Goal: Information Seeking & Learning: Learn about a topic

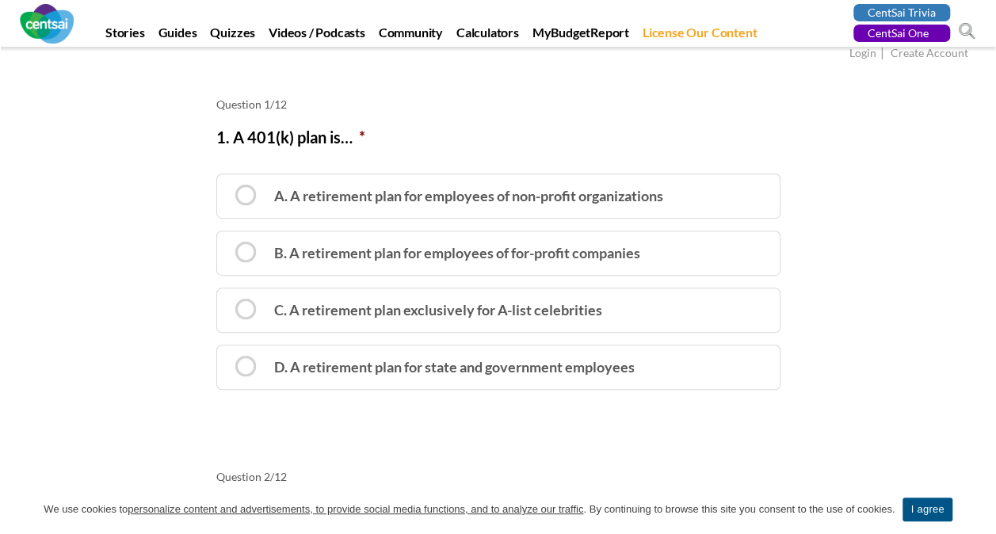
scroll to position [218, 0]
click at [250, 249] on label "B. A retirement plan for employees of for-profit companies" at bounding box center [498, 252] width 564 height 45
click at [227, 243] on input "B. A retirement plan for employees of for-profit companies" at bounding box center [222, 238] width 10 height 10
radio input "true"
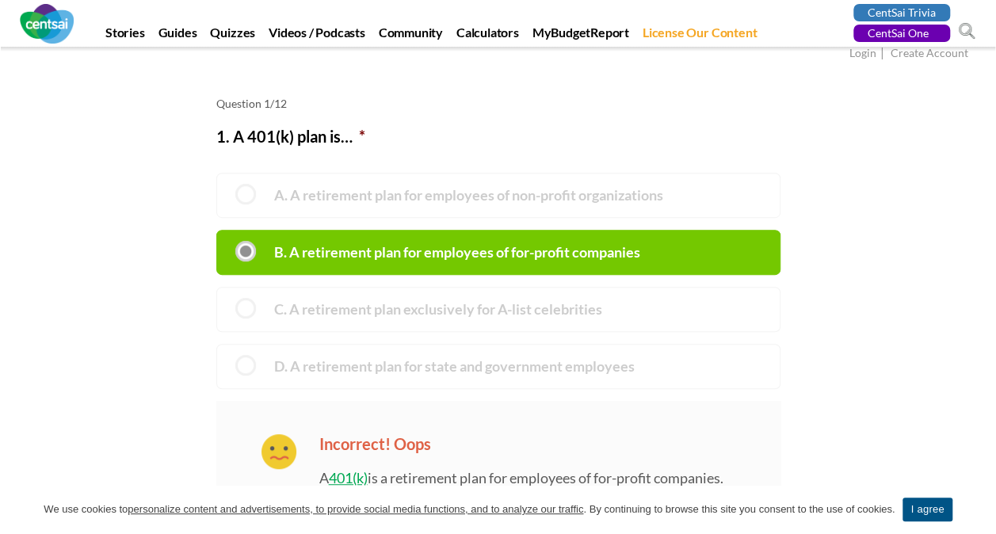
click at [234, 130] on label "1. A 401(k) plan is… *" at bounding box center [290, 136] width 149 height 25
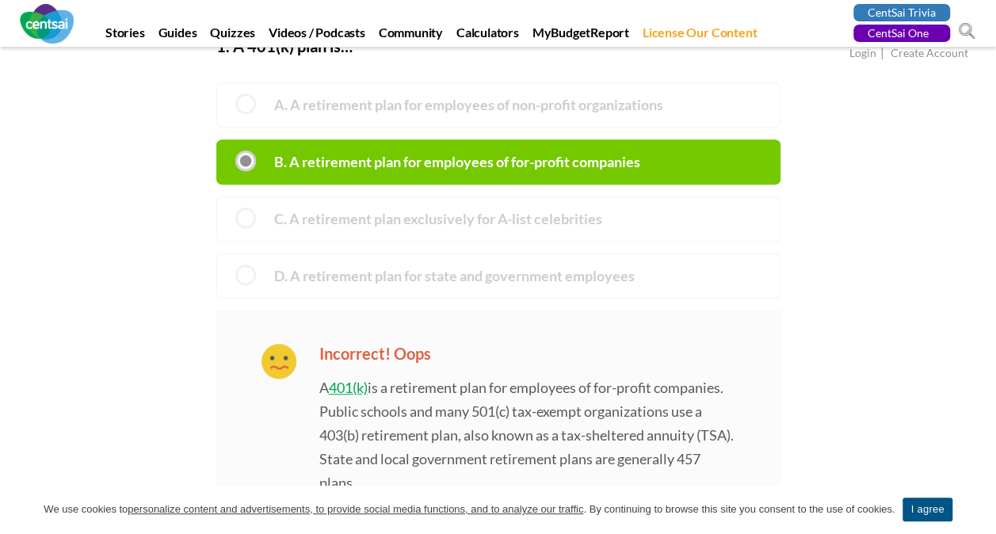
scroll to position [311, 0]
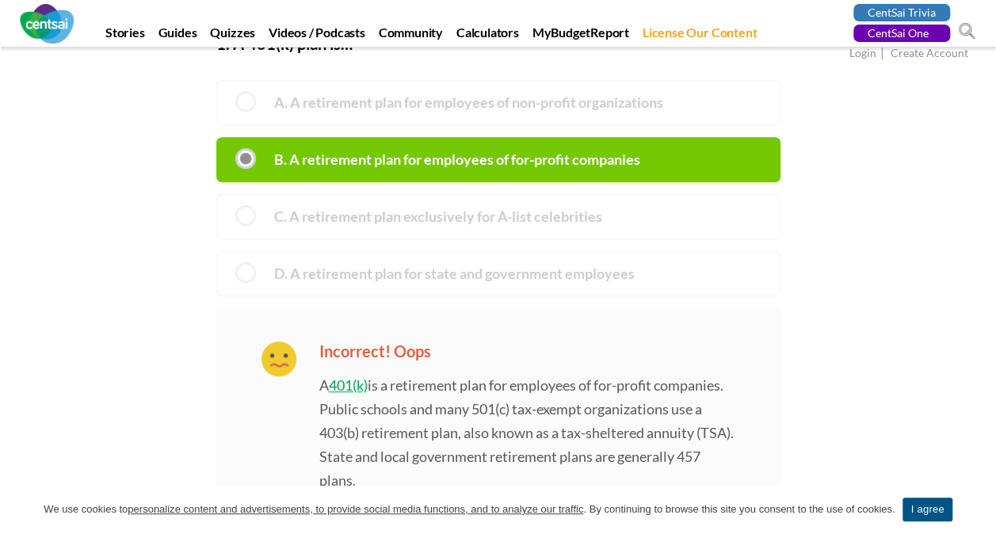
click at [376, 256] on label "D. A retirement plan for state and government employees" at bounding box center [498, 273] width 564 height 45
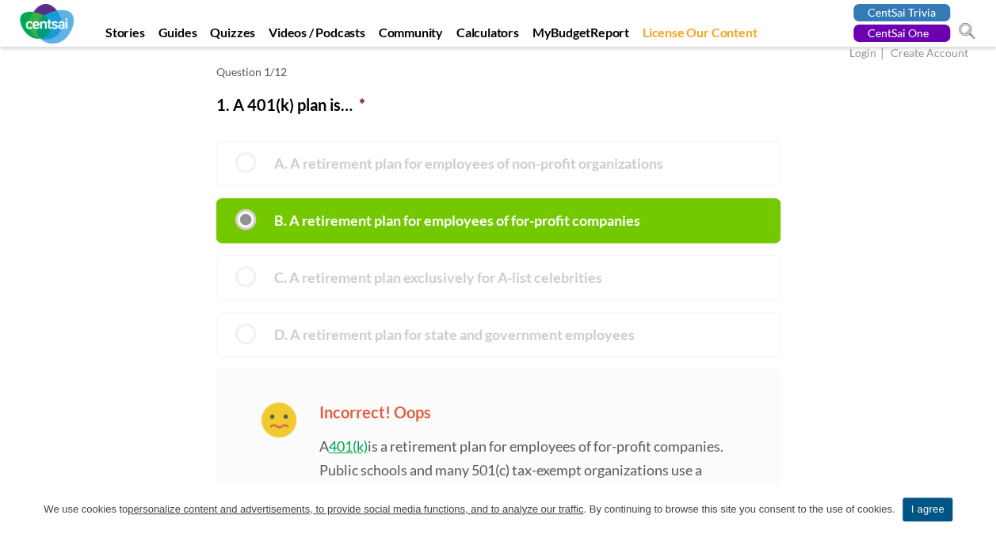
scroll to position [245, 0]
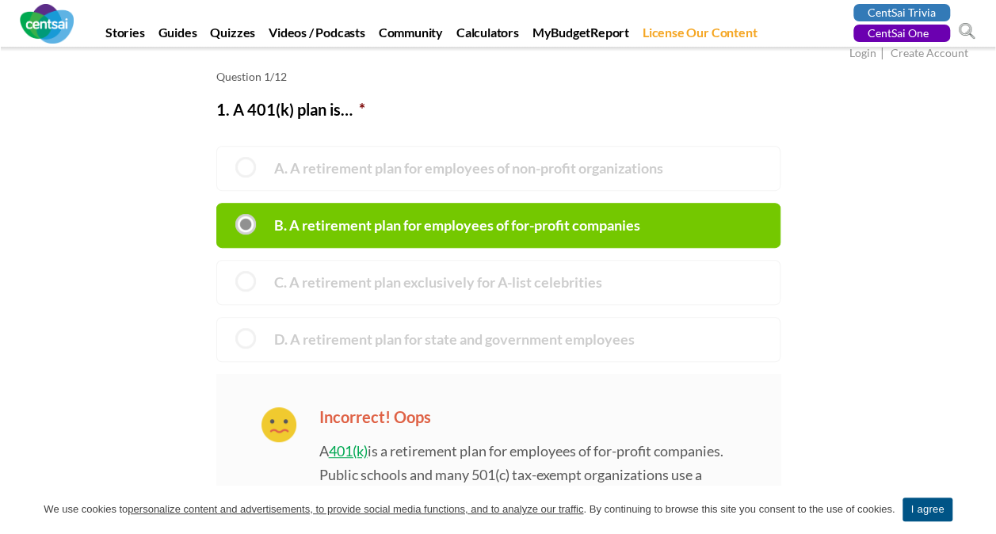
click at [376, 256] on ul "A. A retirement plan for employees of non-profit organizations B. A retirement …" at bounding box center [498, 254] width 564 height 216
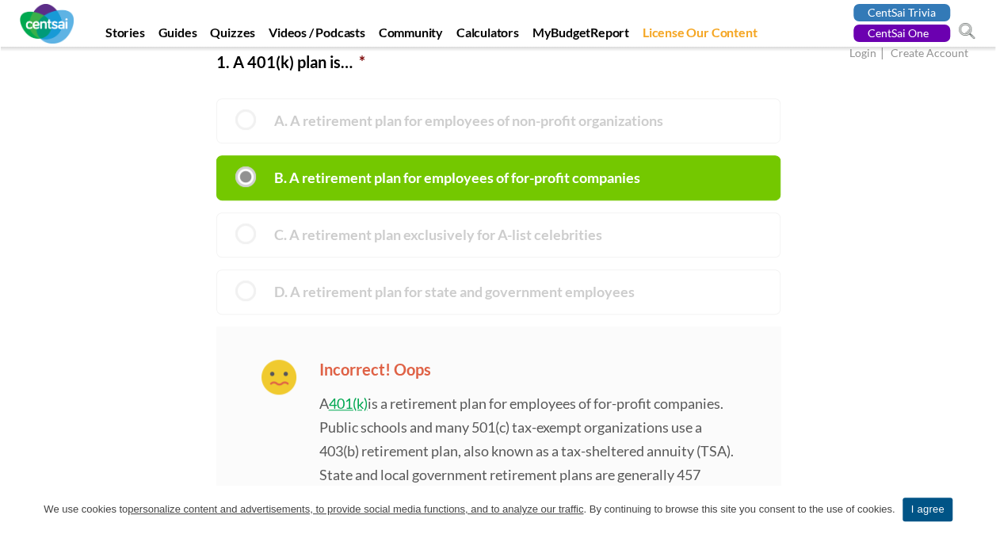
scroll to position [220, 0]
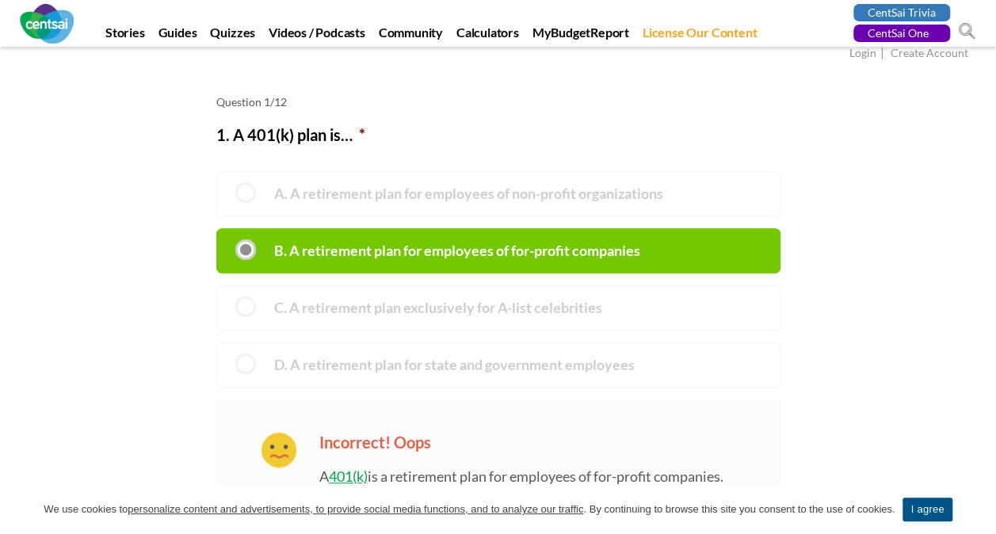
click at [370, 137] on li "1. A 401(k) plan is… * A. A retirement plan for employees of non-profit organiz…" at bounding box center [498, 367] width 564 height 490
drag, startPoint x: 370, startPoint y: 137, endPoint x: 230, endPoint y: 125, distance: 140.8
click at [230, 125] on li "1. A 401(k) plan is… * A. A retirement plan for employees of non-profit organiz…" at bounding box center [498, 367] width 564 height 490
copy li "A 401(k) plan is… *"
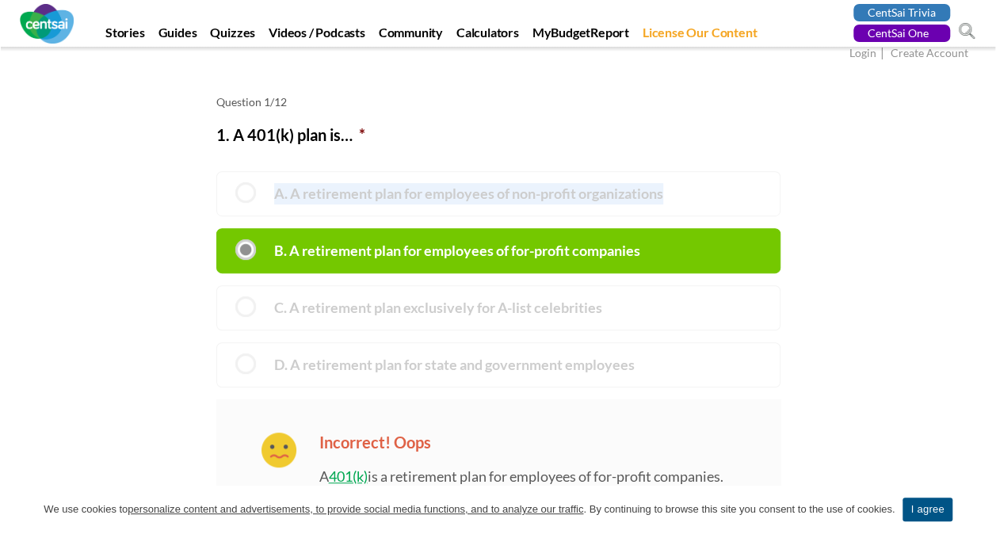
drag, startPoint x: 277, startPoint y: 192, endPoint x: 667, endPoint y: 199, distance: 389.2
click at [667, 199] on label "A. A retirement plan for employees of non-profit organizations" at bounding box center [498, 193] width 564 height 45
copy label "A. A retirement plan for employees of non-profit organizations"
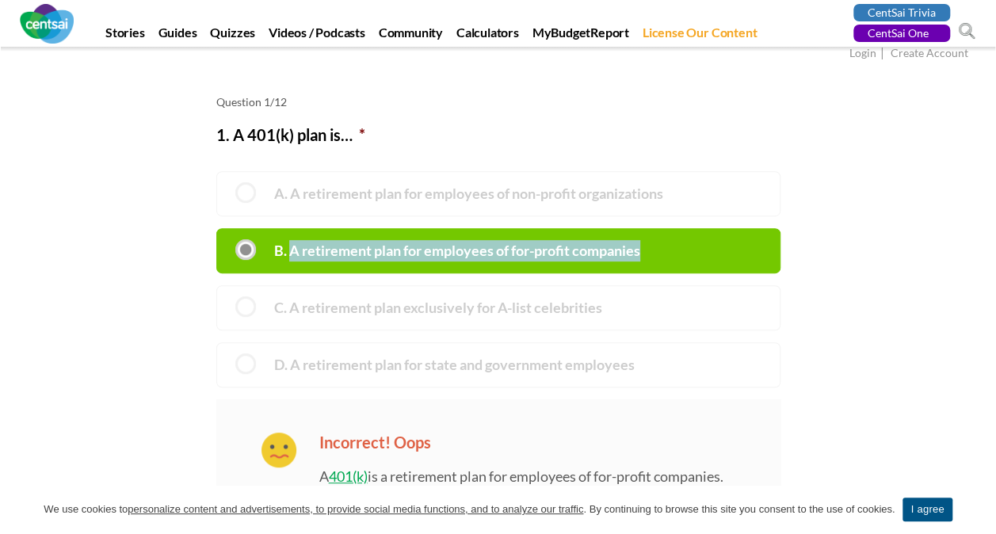
drag, startPoint x: 289, startPoint y: 250, endPoint x: 713, endPoint y: 250, distance: 424.8
click at [713, 250] on label "B. A retirement plan for employees of for-profit companies" at bounding box center [498, 250] width 564 height 45
copy label "A retirement plan for employees of for-profit companies"
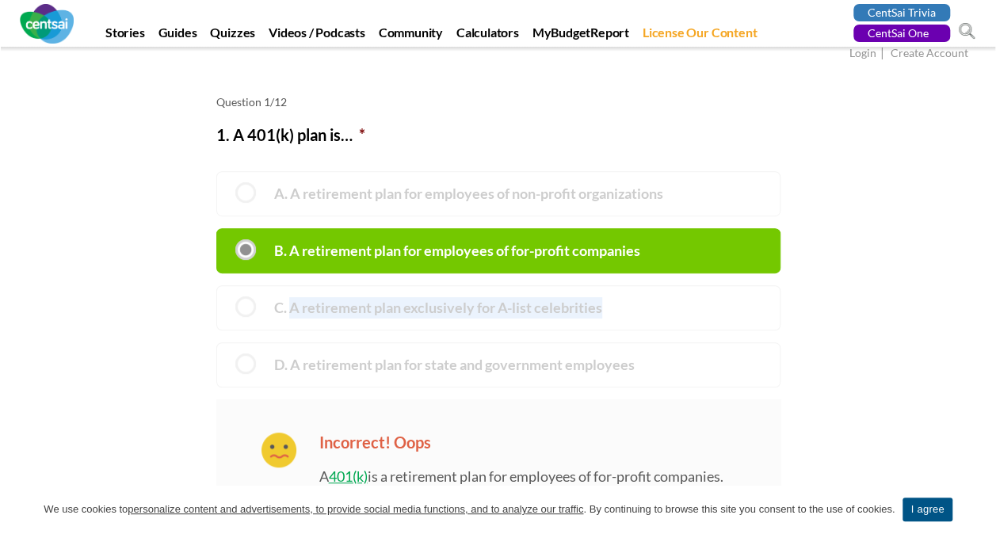
drag, startPoint x: 292, startPoint y: 308, endPoint x: 610, endPoint y: 306, distance: 318.6
click at [610, 306] on label "C. A retirement plan exclusively for A-list celebrities" at bounding box center [498, 307] width 564 height 45
copy label "A retirement plan exclusively for A-list celebrities"
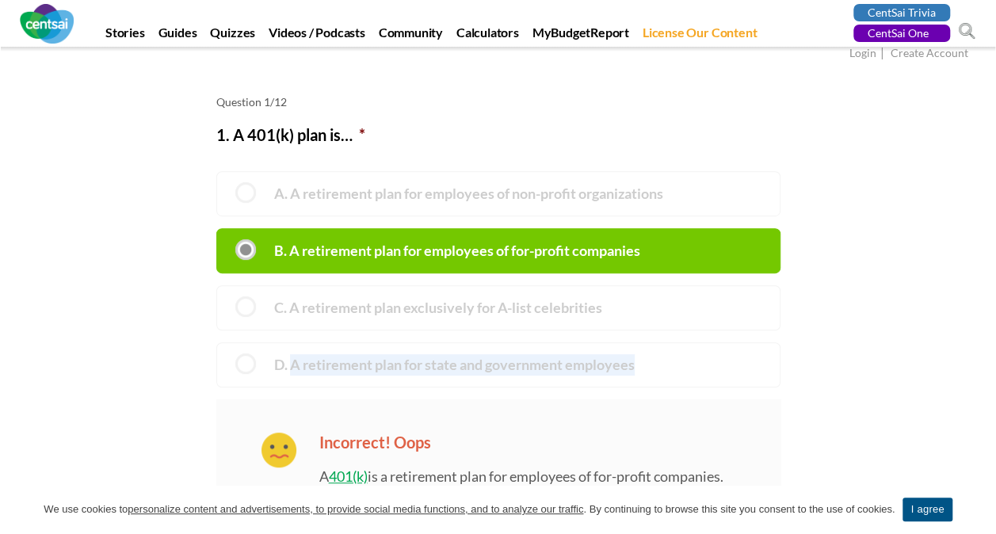
drag, startPoint x: 293, startPoint y: 362, endPoint x: 637, endPoint y: 367, distance: 344.0
click at [637, 367] on label "D. A retirement plan for state and government employees" at bounding box center [498, 364] width 564 height 45
copy label "A retirement plan for state and government employees"
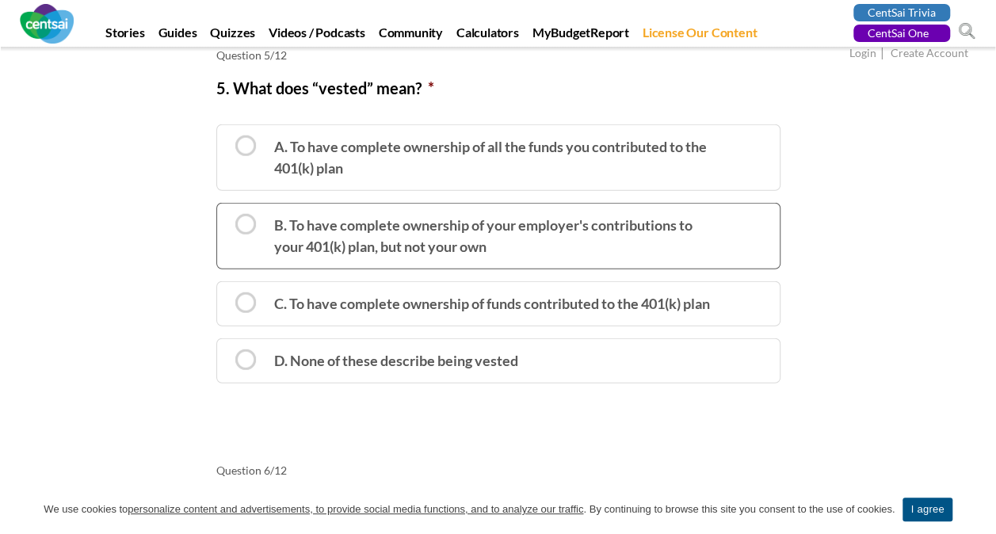
scroll to position [2069, 0]
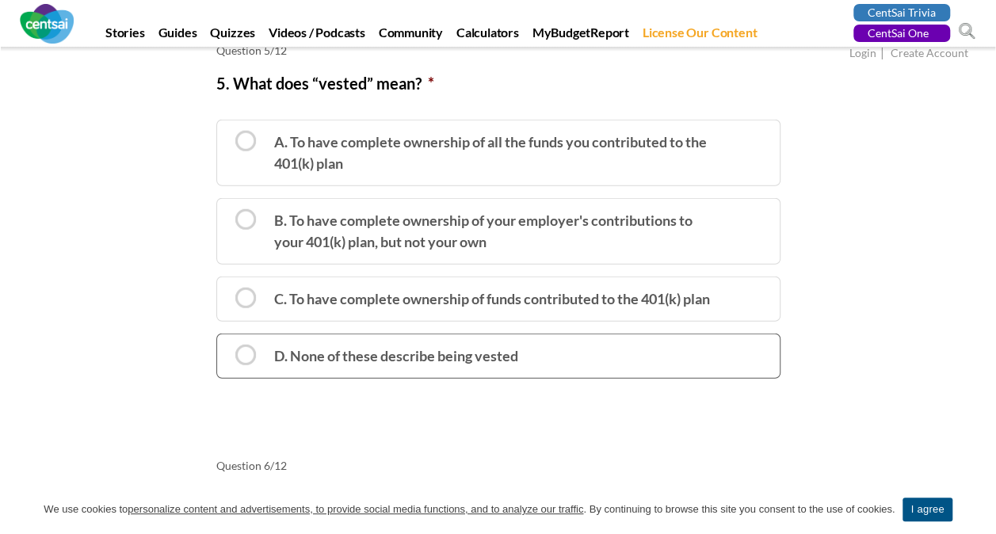
click at [237, 353] on label "D. None of these describe being vested" at bounding box center [498, 356] width 564 height 45
click at [227, 347] on input "D. None of these describe being vested" at bounding box center [222, 342] width 10 height 10
radio input "true"
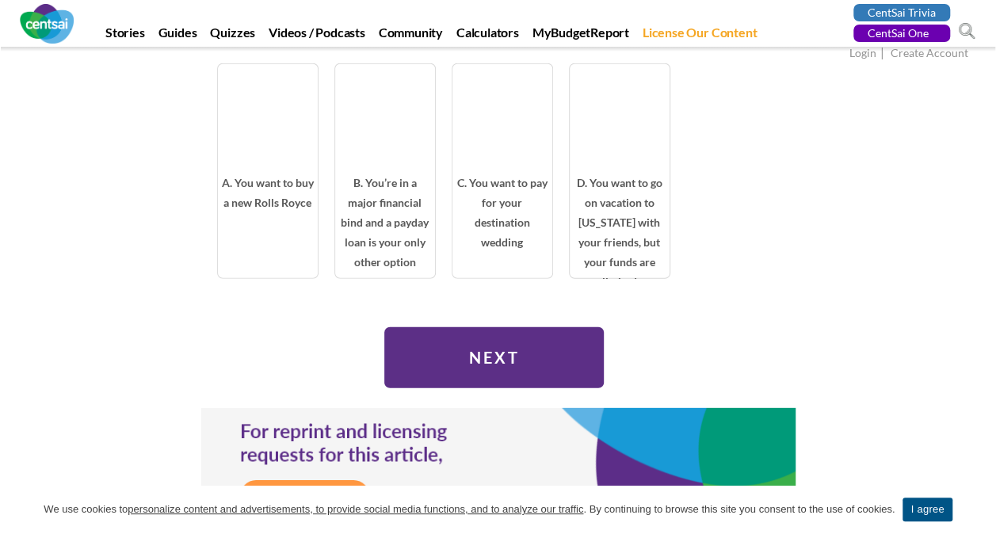
scroll to position [5058, 0]
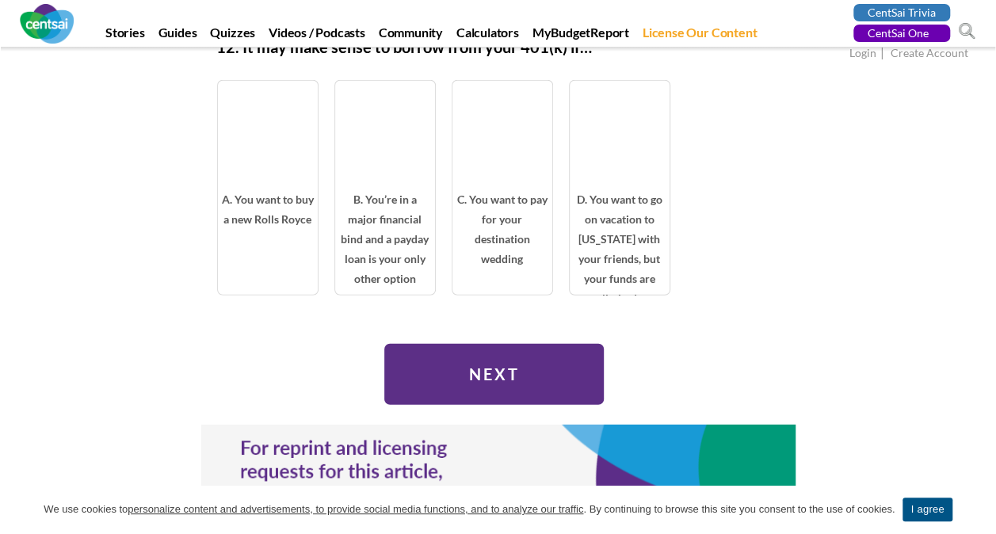
click at [454, 344] on input "Next" at bounding box center [494, 374] width 220 height 61
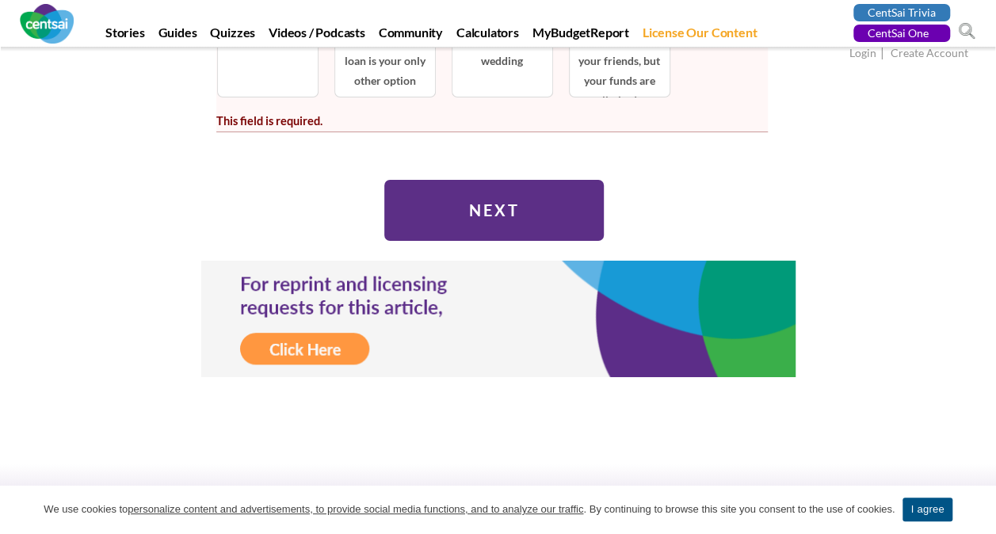
scroll to position [5674, 0]
click at [455, 179] on input "Next" at bounding box center [494, 209] width 220 height 61
